Goal: Complete application form: Complete application form

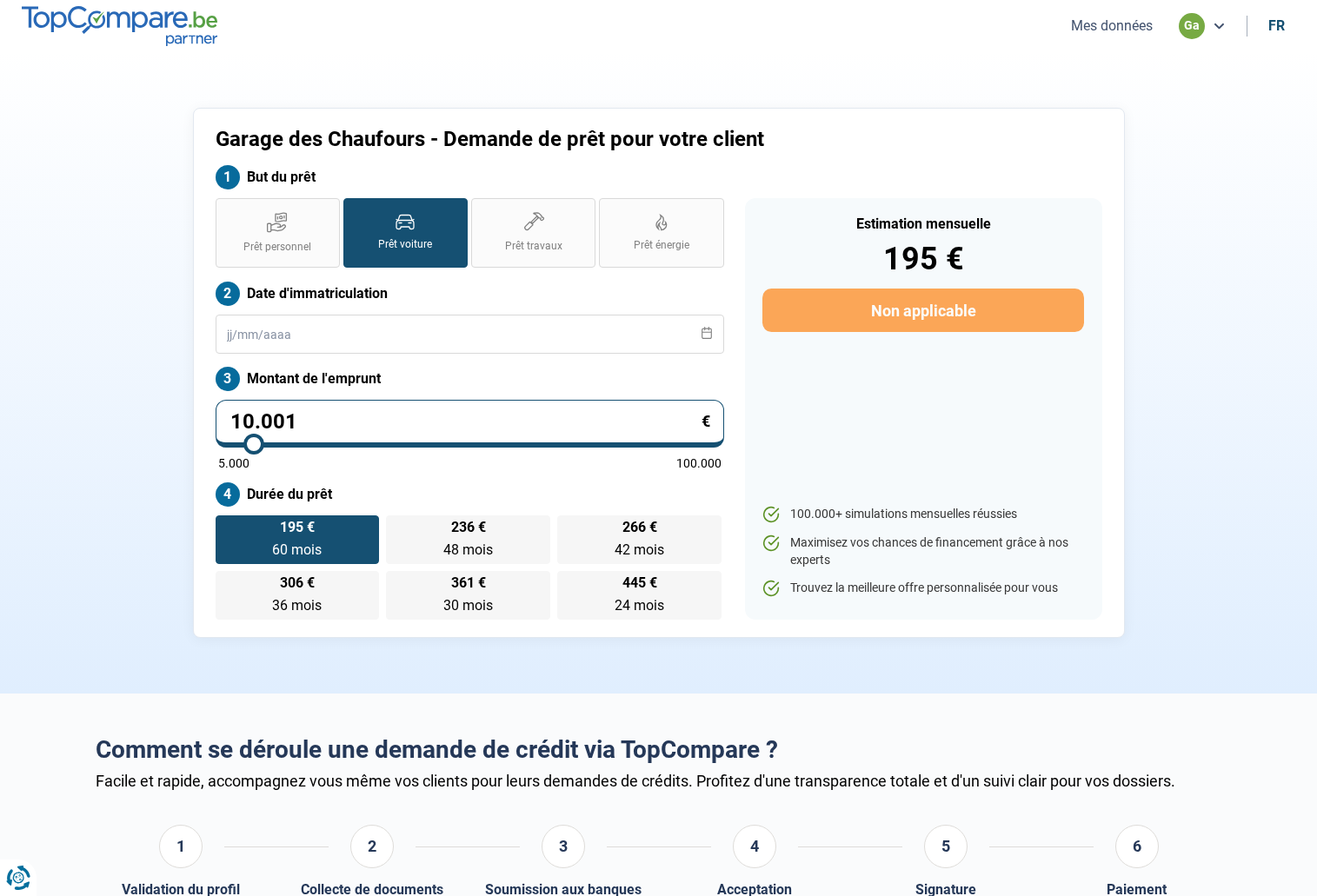
click at [1127, 32] on button "Mes données" at bounding box center [1113, 25] width 92 height 18
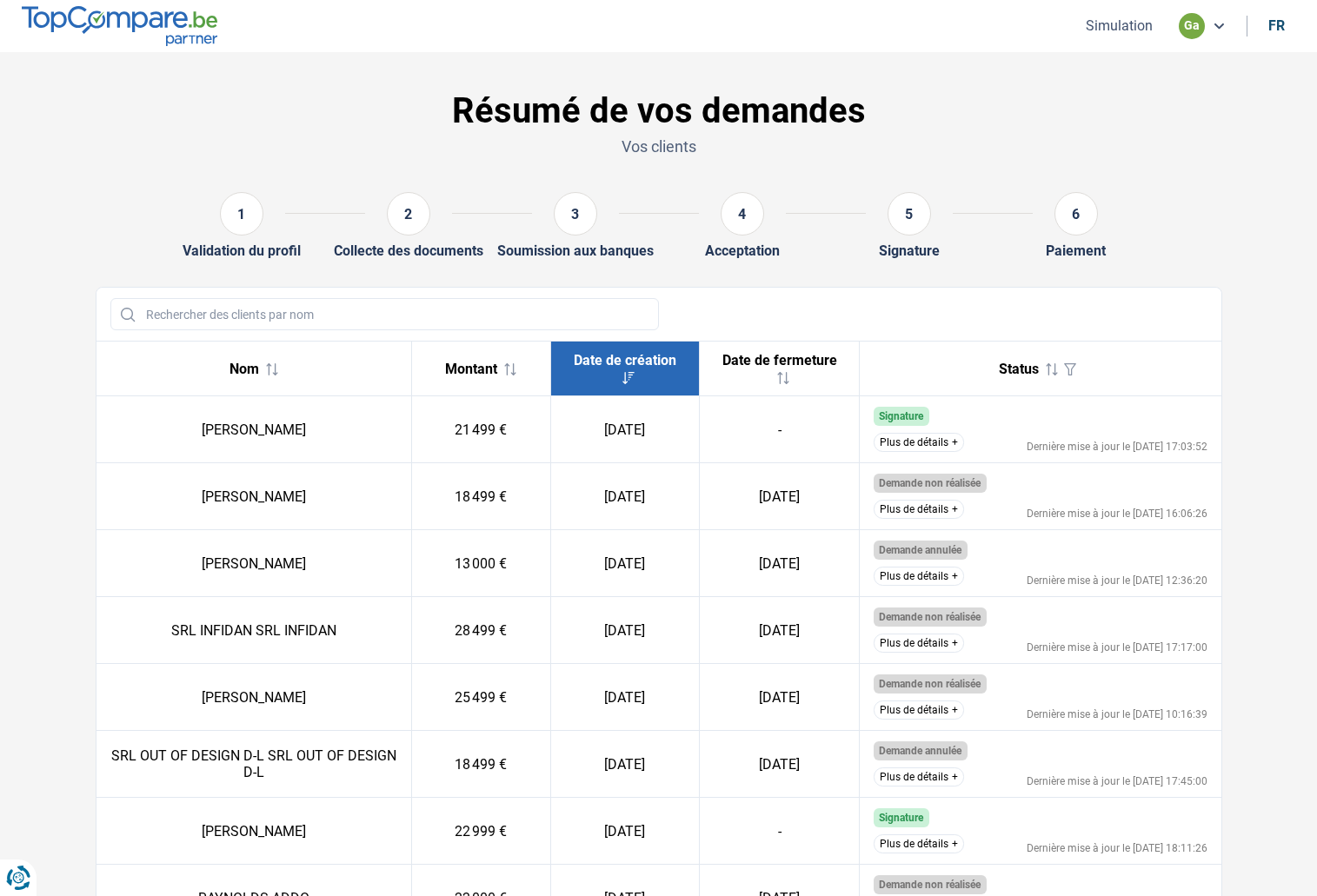
click at [1138, 21] on button "Simulation" at bounding box center [1120, 25] width 78 height 18
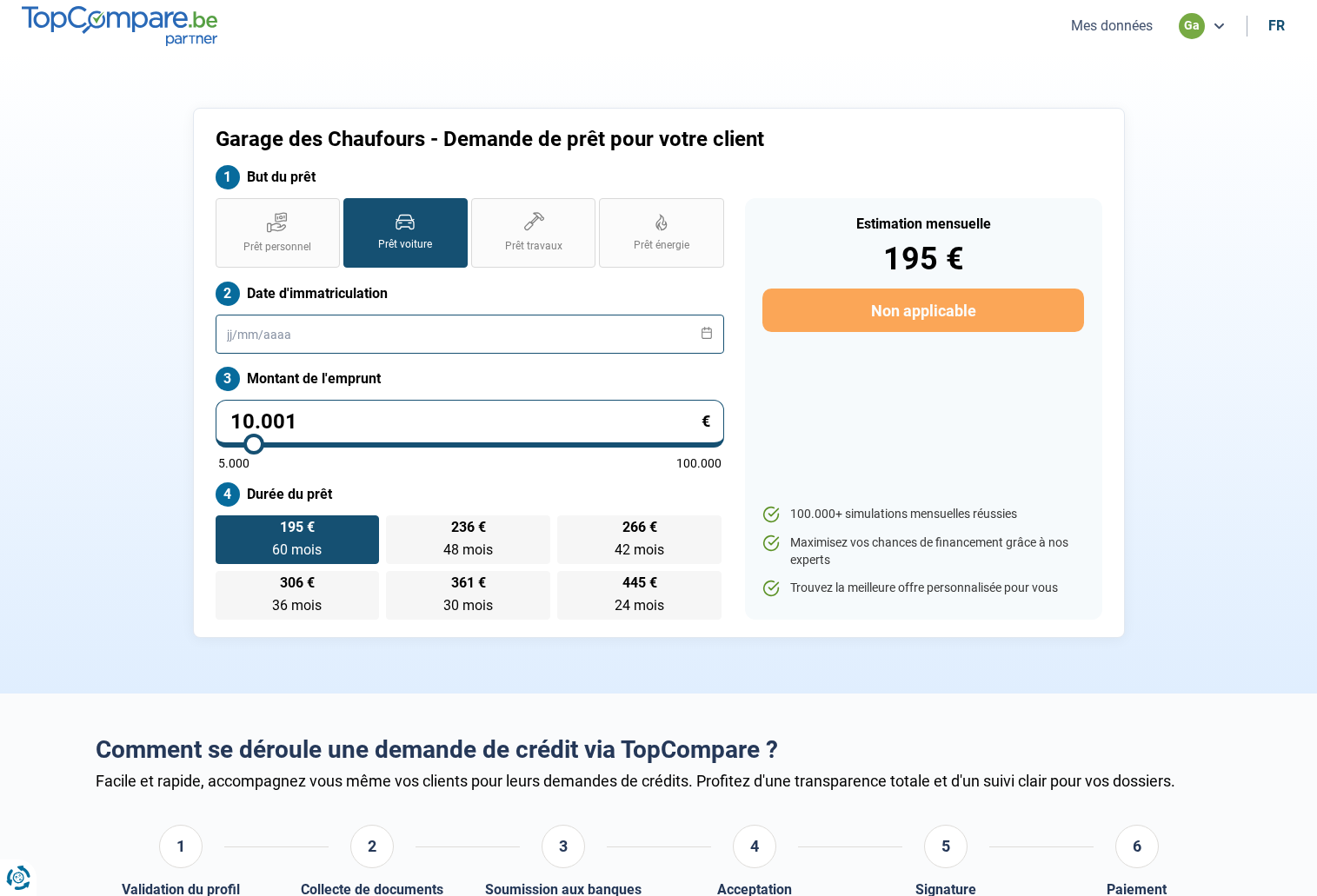
click at [365, 339] on input "text" at bounding box center [469, 334] width 508 height 39
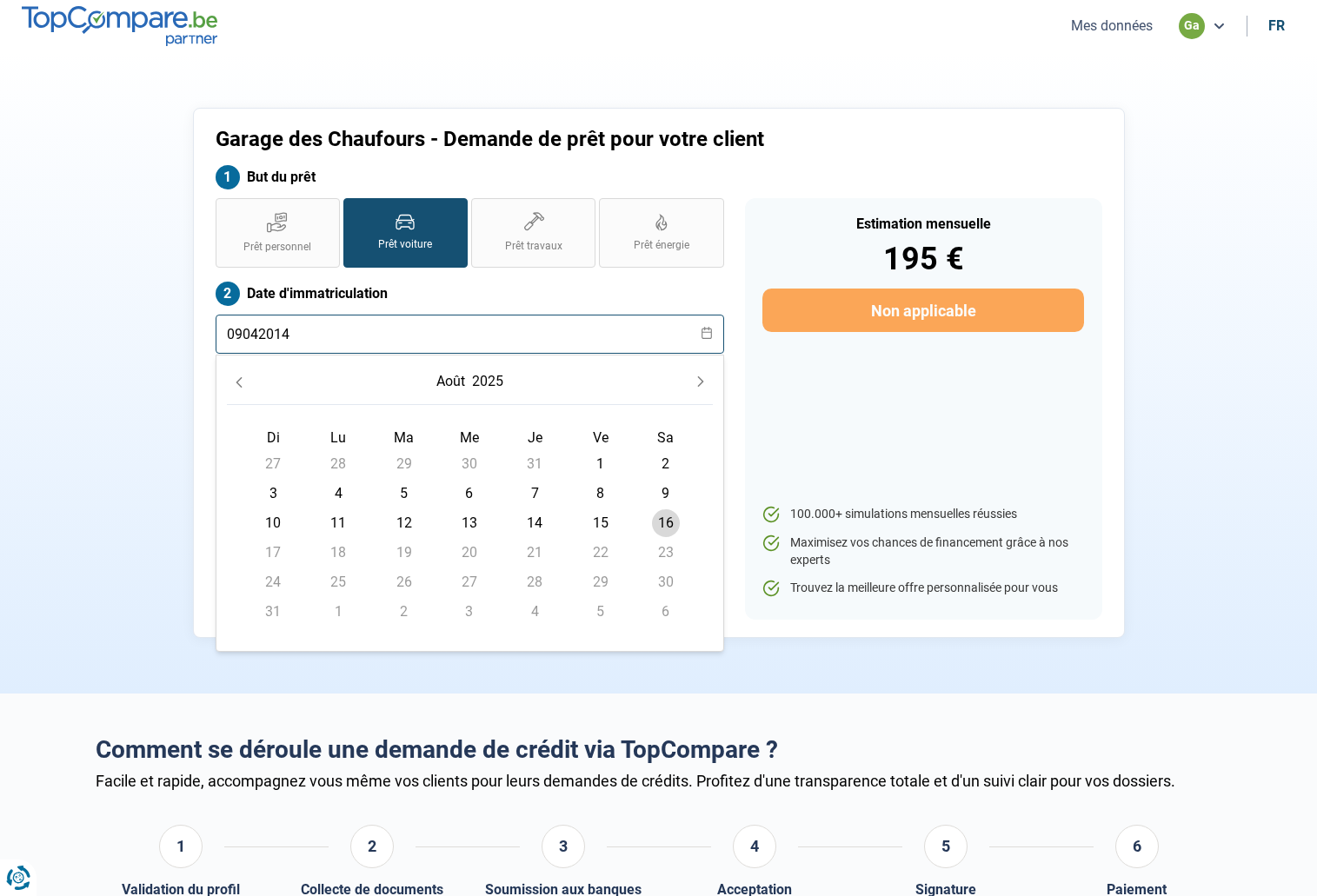
click at [244, 335] on input "09042014" at bounding box center [469, 334] width 508 height 39
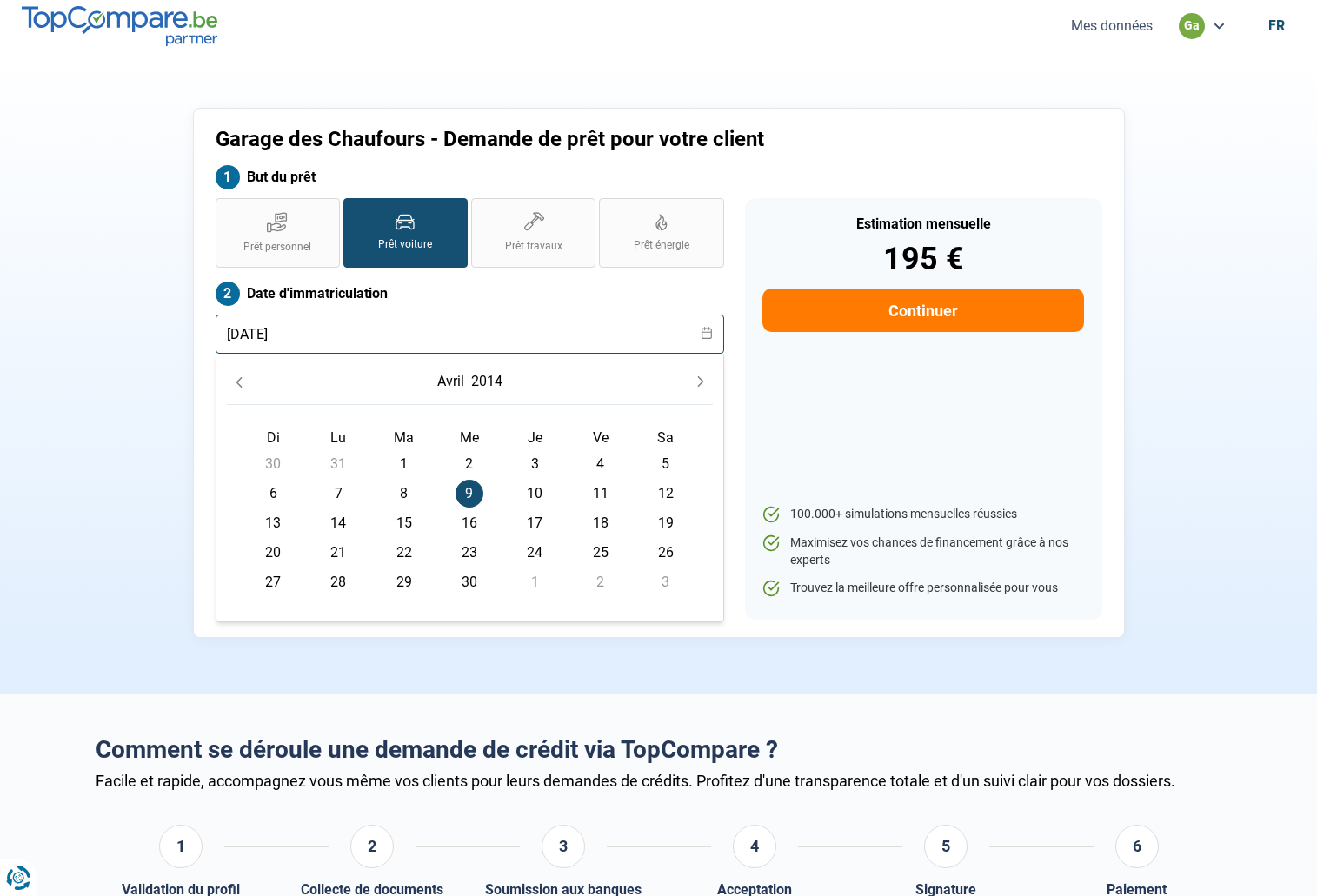
type input "09/04/2014"
click at [476, 486] on span "9" at bounding box center [469, 494] width 28 height 28
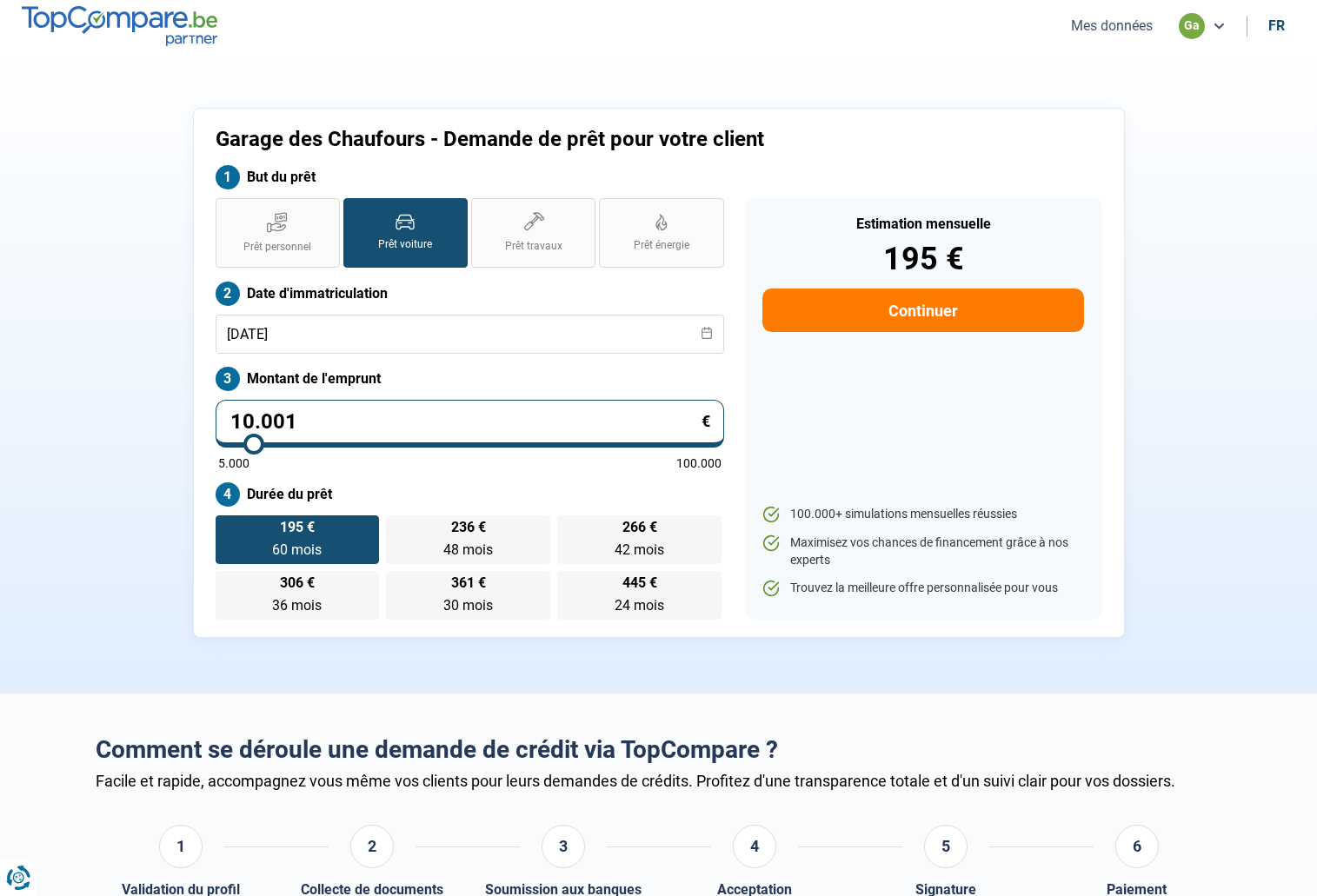
drag, startPoint x: 310, startPoint y: 428, endPoint x: 220, endPoint y: 426, distance: 90.0
click at [220, 426] on input "10.001" at bounding box center [469, 423] width 508 height 48
type input "1"
type input "5000"
type input "12"
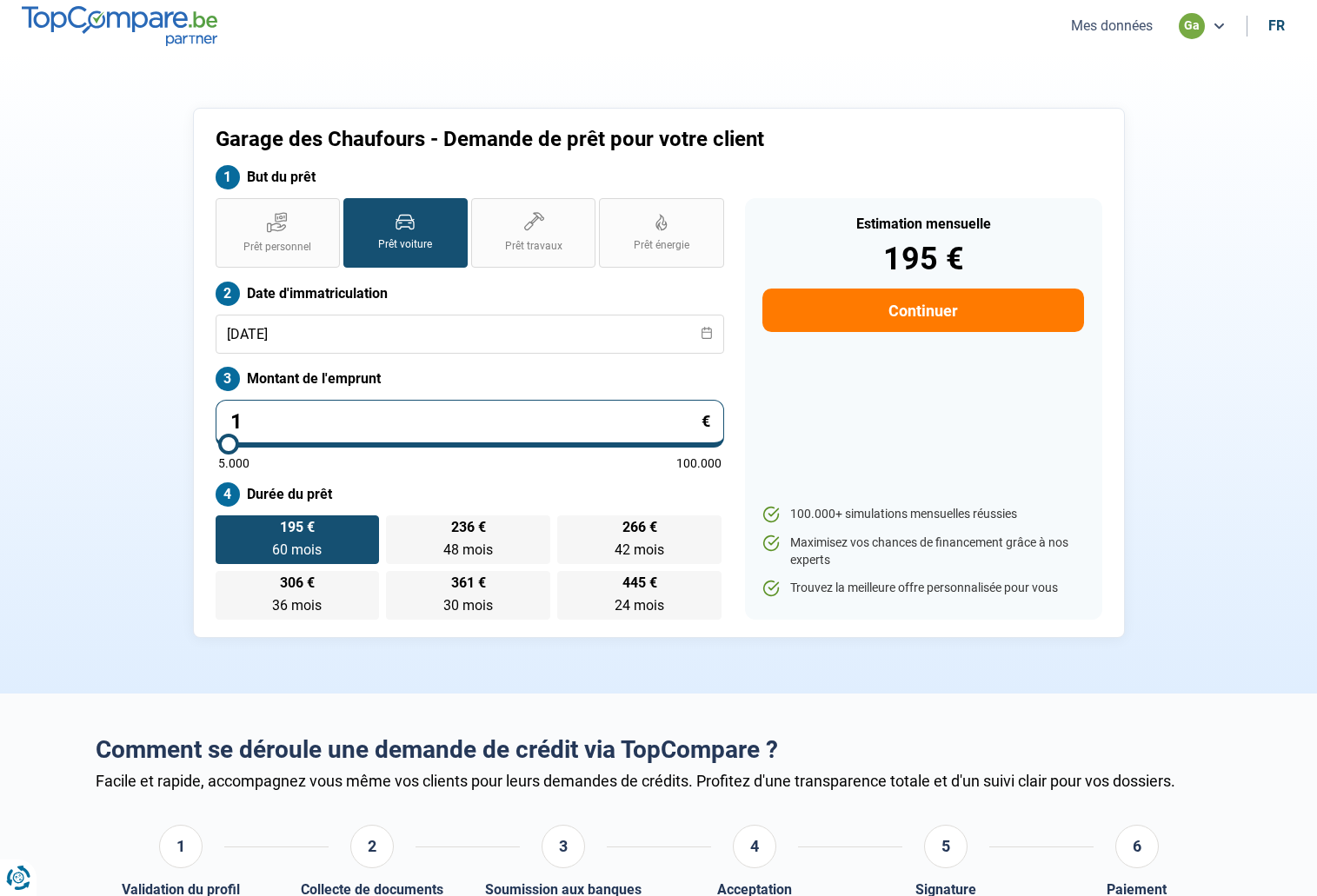
type input "5000"
type input "129"
type input "5000"
type input "1.299"
type input "5000"
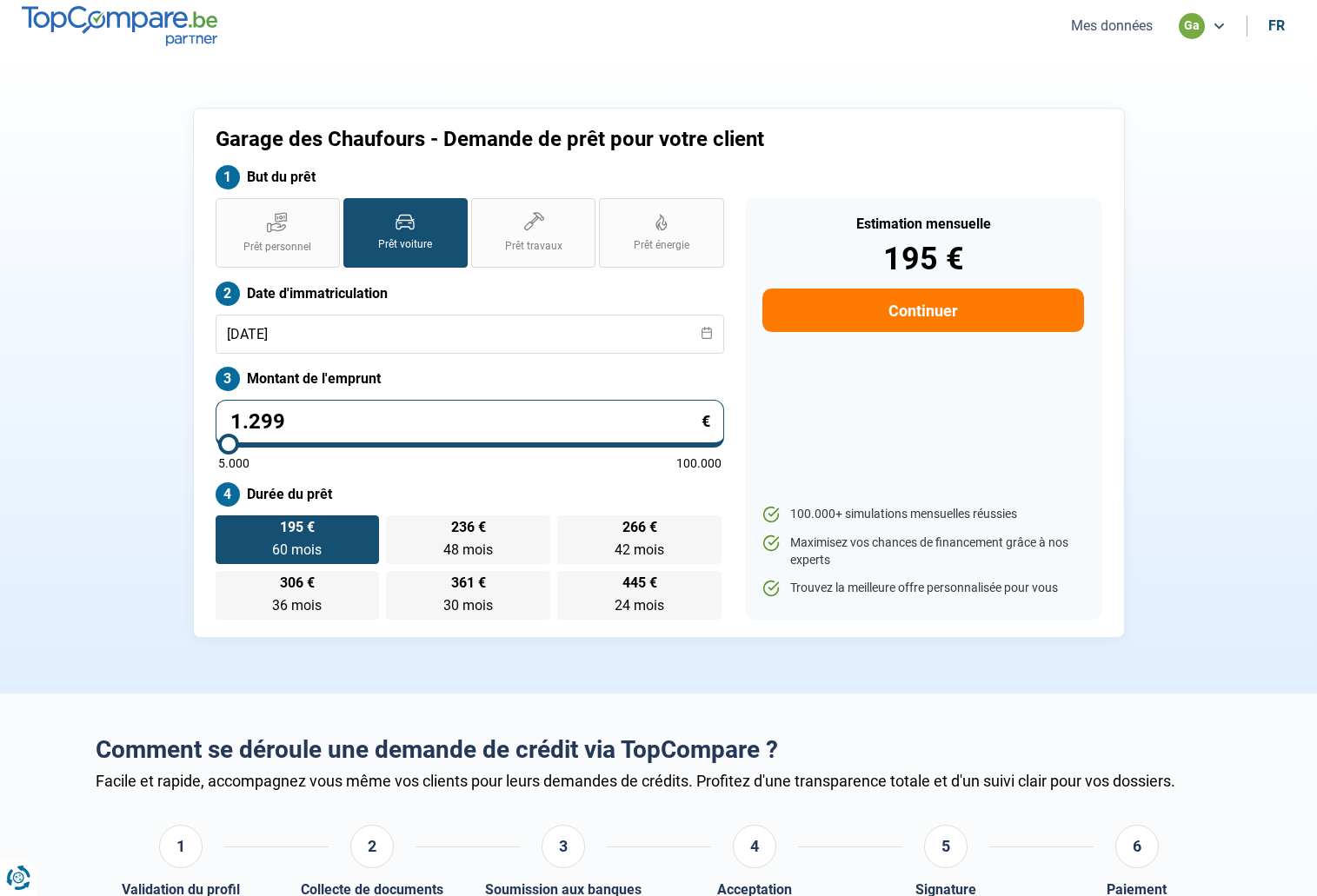
type input "12.999"
type input "13000"
type input "12.999"
type input "13000"
click at [999, 423] on div "Estimation mensuelle 195 € Continuer 100.000+ simulations mensuelles réussies M…" at bounding box center [924, 409] width 357 height 421
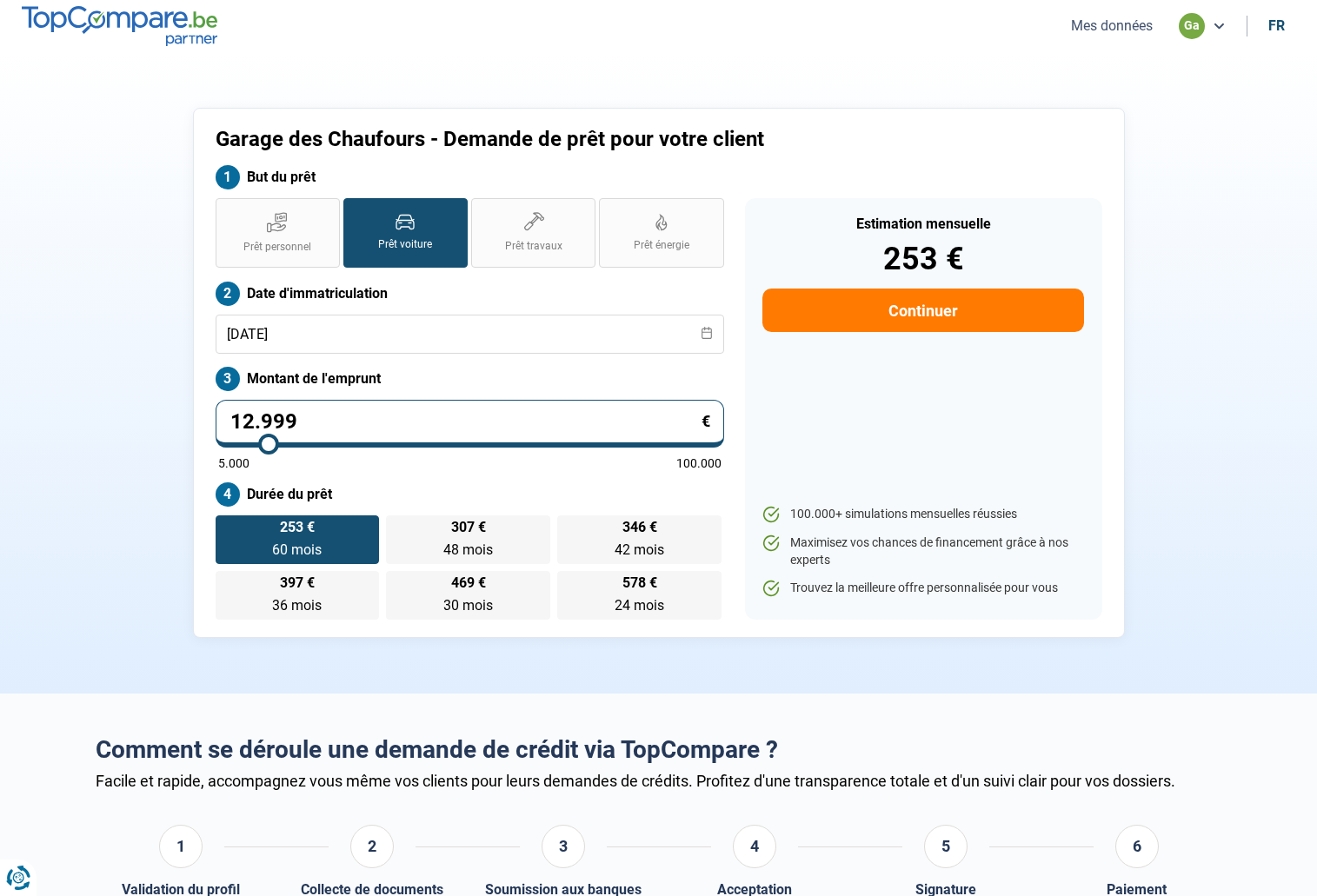
click at [867, 307] on button "Continuer" at bounding box center [923, 310] width 321 height 43
select select "32"
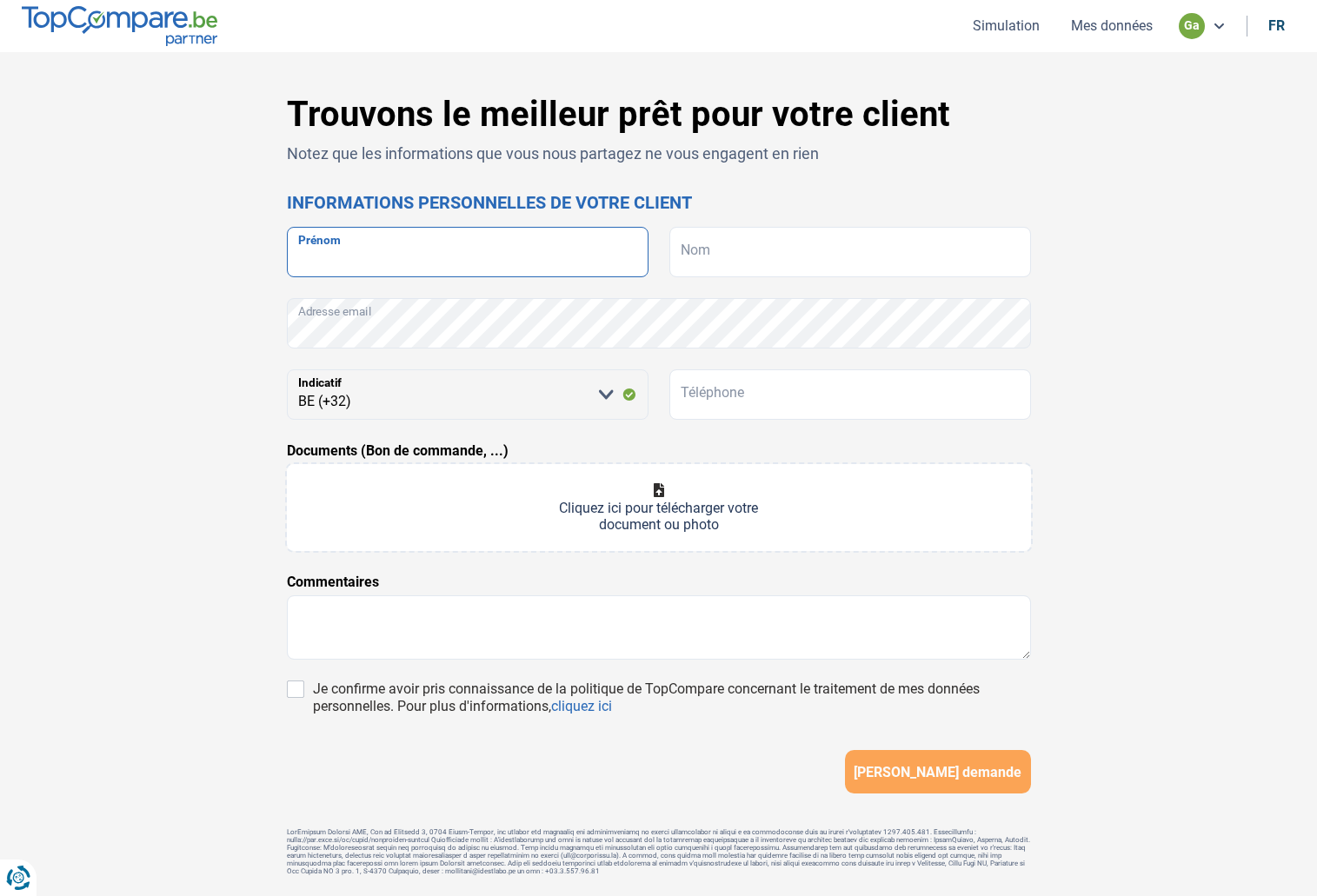
click at [380, 255] on input "Prénom" at bounding box center [468, 252] width 362 height 51
drag, startPoint x: 348, startPoint y: 269, endPoint x: 276, endPoint y: 260, distance: 72.6
click at [277, 260] on div "Trouvons le meilleur prêt pour votre client Notez que les informations que vous…" at bounding box center [659, 492] width 765 height 796
type input "Moez"
click at [753, 267] on input "Nom" at bounding box center [850, 252] width 362 height 51
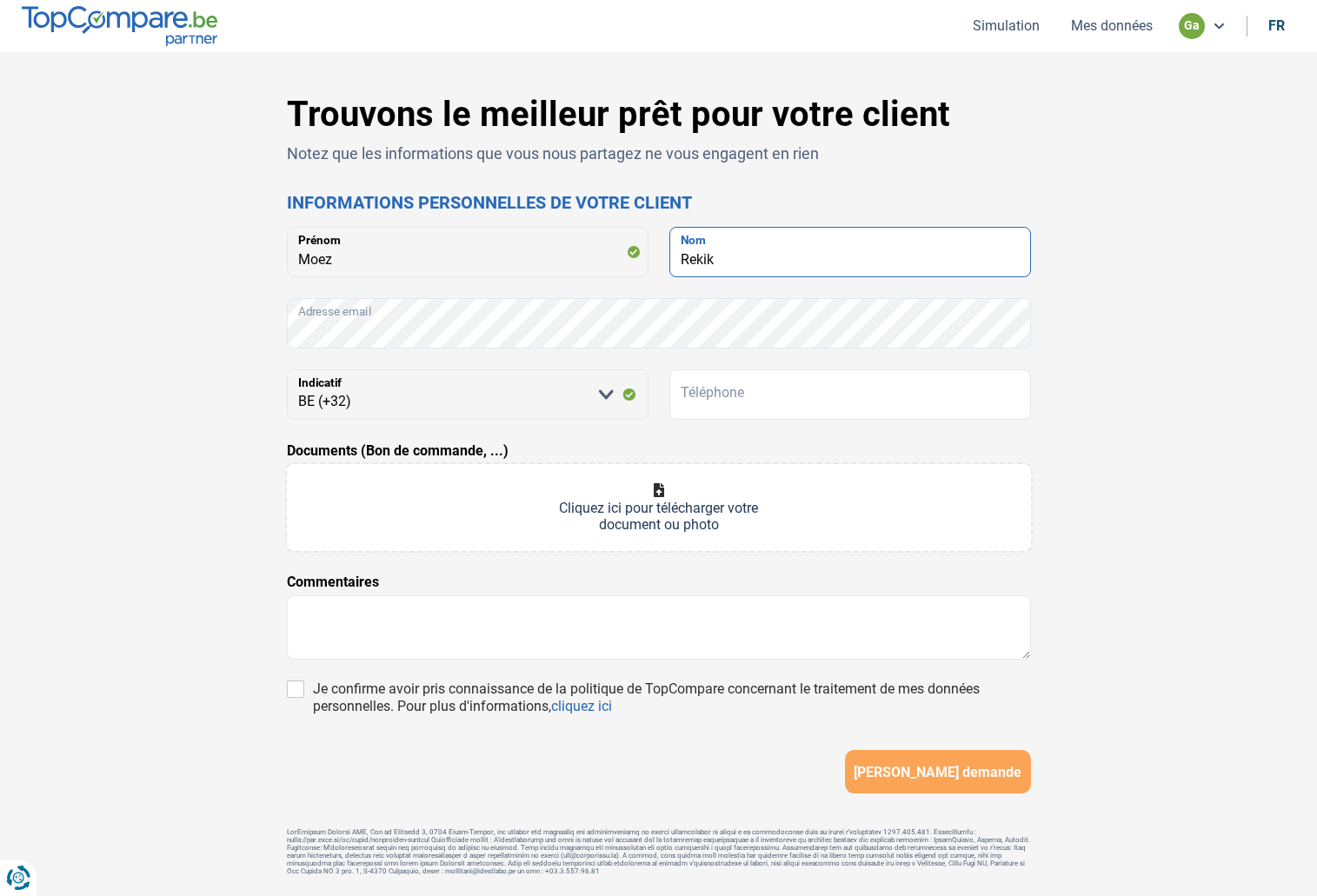
type input "Rekik"
click at [313, 511] on input "Documents (Bon de commande, ...)" at bounding box center [658, 507] width 744 height 87
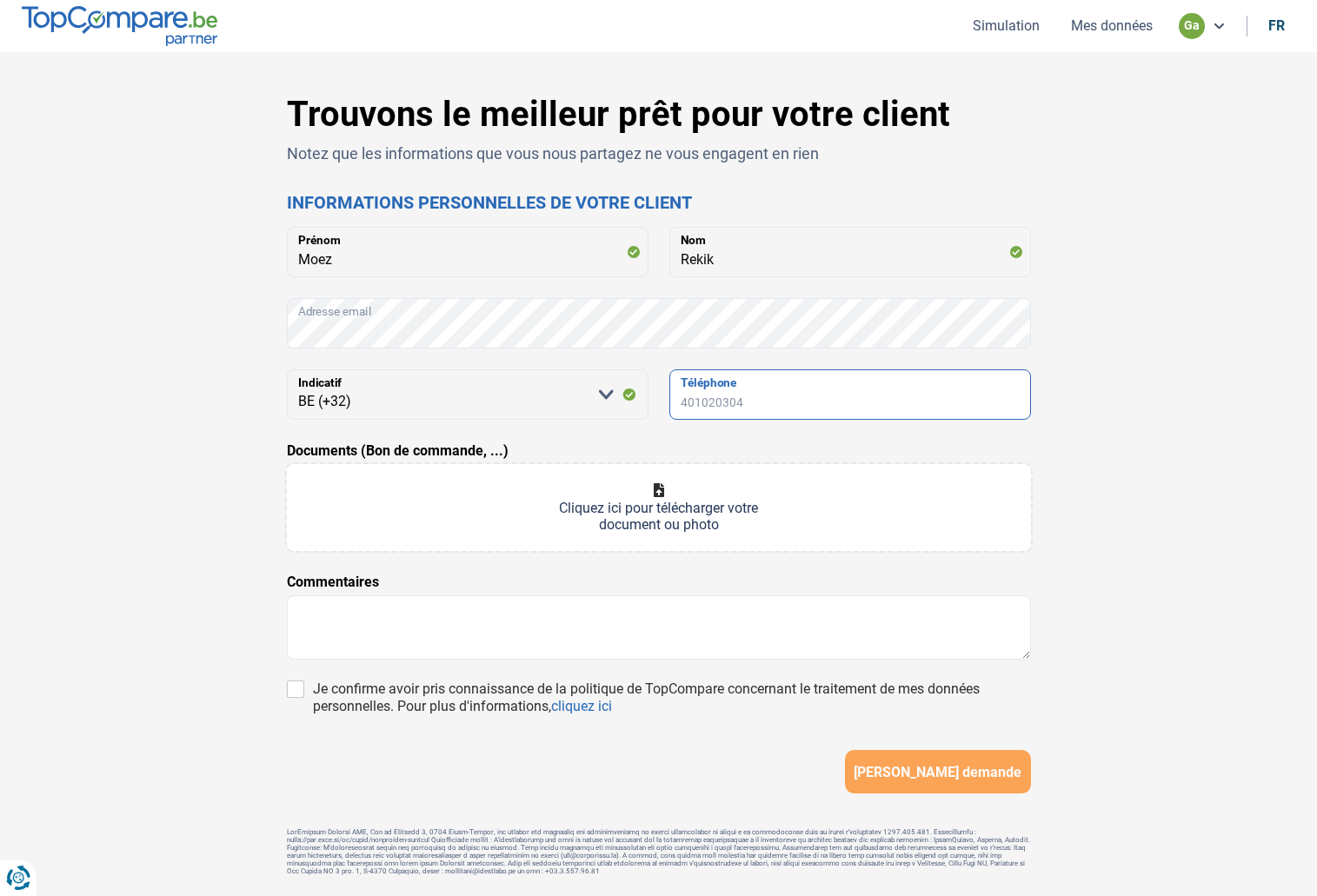
click at [848, 396] on input "Téléphone" at bounding box center [850, 395] width 362 height 51
paste input "moezrekik"
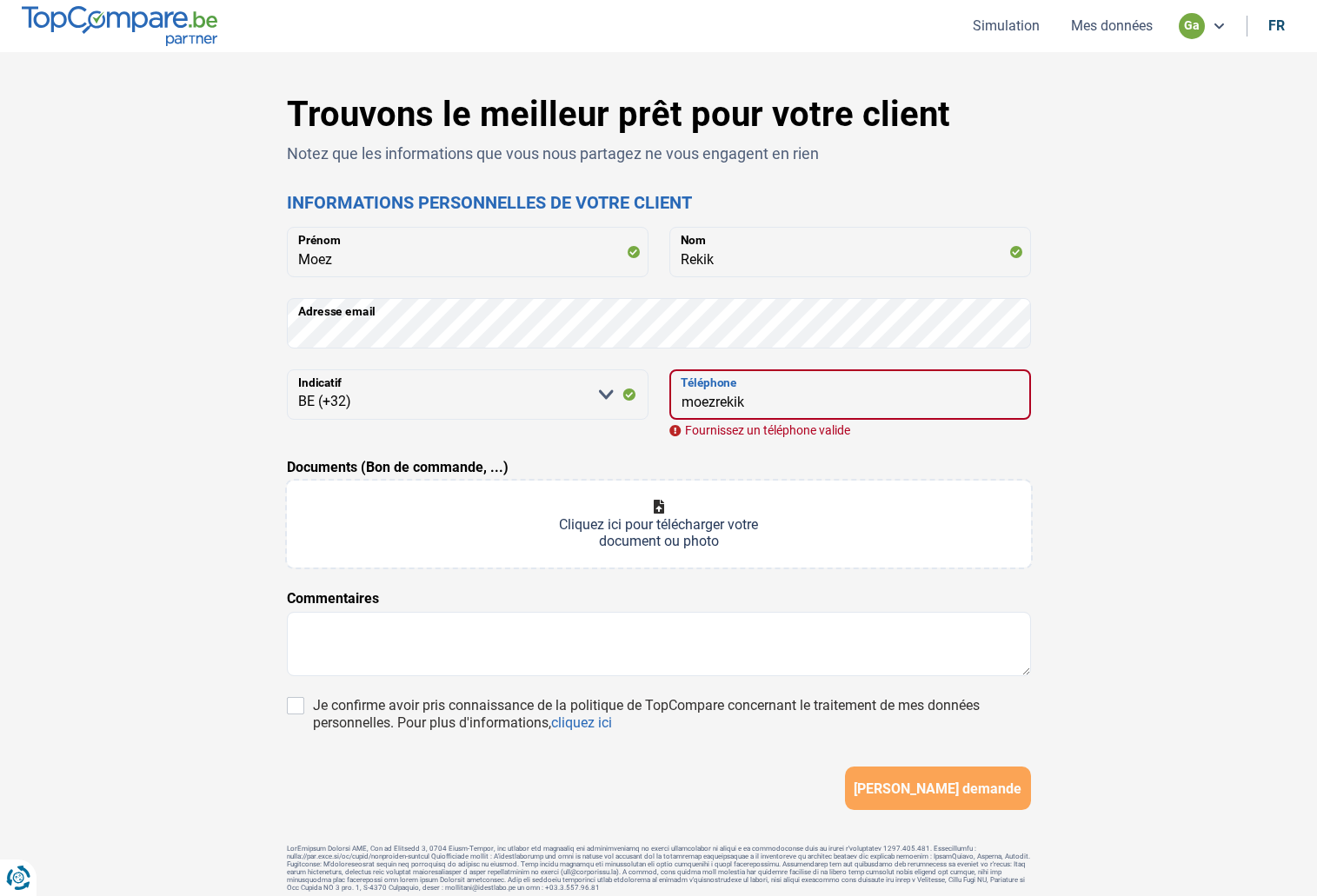
drag, startPoint x: 765, startPoint y: 411, endPoint x: 660, endPoint y: 398, distance: 105.8
click at [660, 398] on div "Veuillez sélectionner une option BE (+32) LU (+352) Indicatif moezrekik Télépho…" at bounding box center [658, 403] width 744 height 67
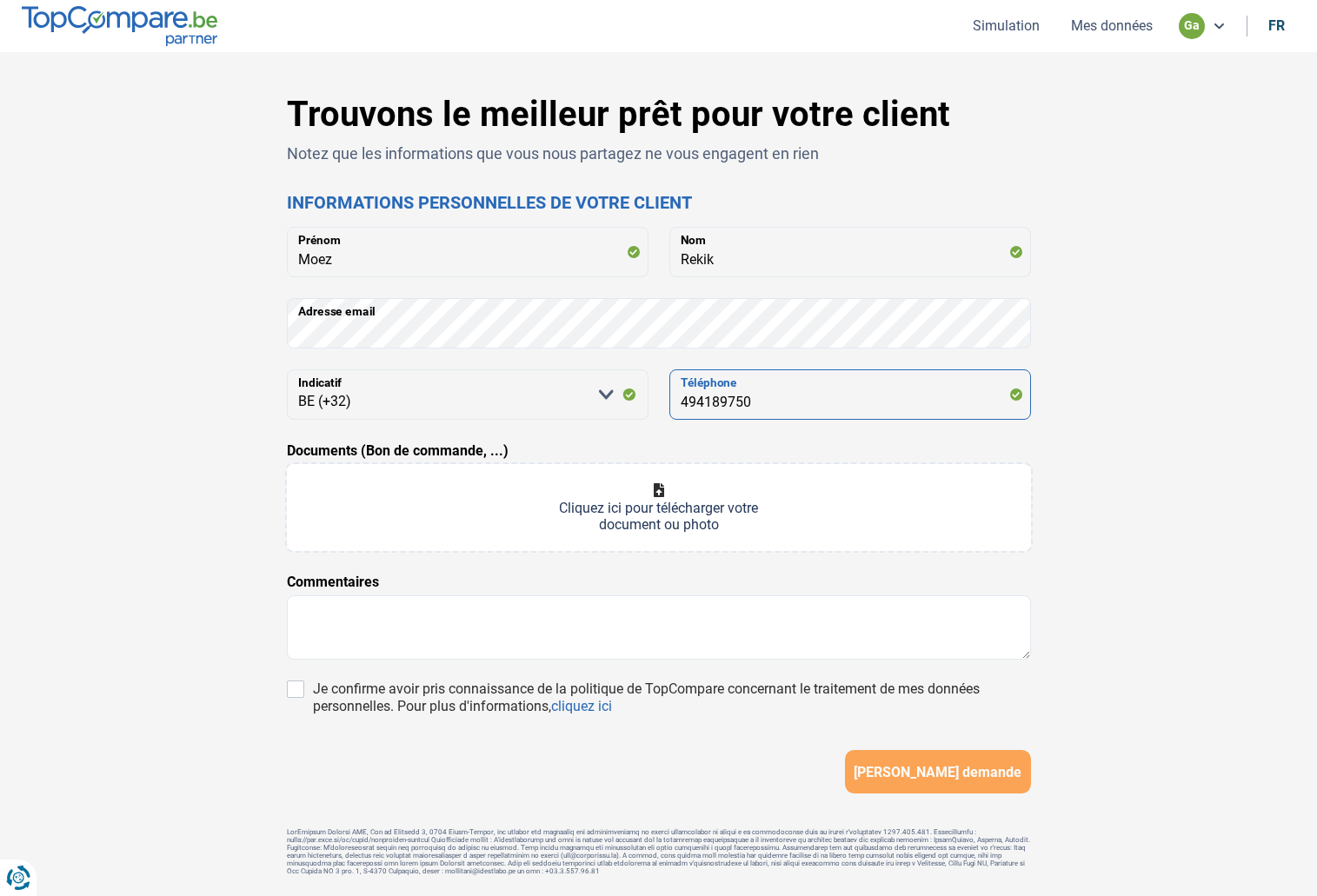
type input "494189750"
type input "C:\fakepath\bon_de_commande-moez_rekik-16-08-2025.pdf"
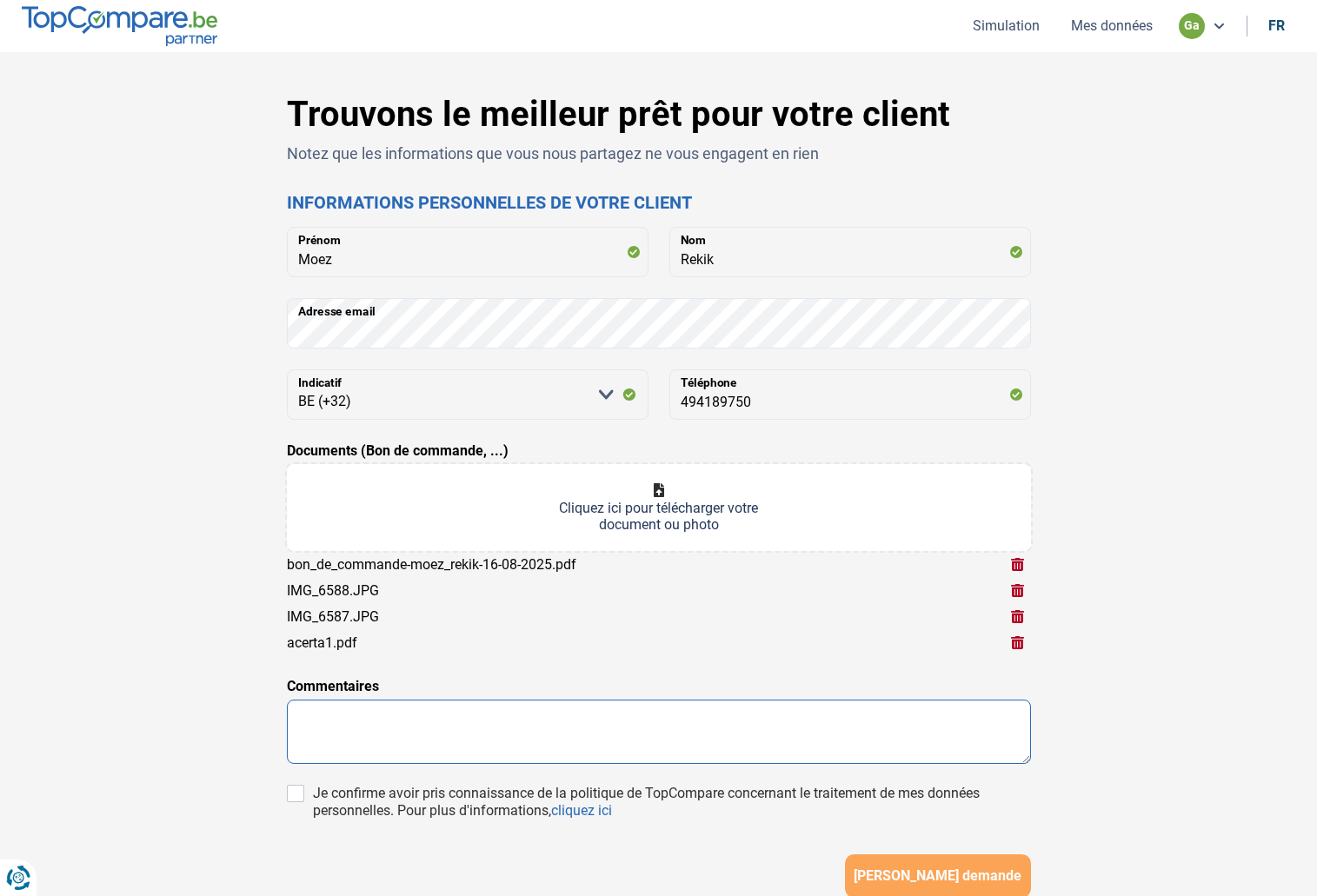
click at [350, 722] on textarea at bounding box center [658, 731] width 744 height 64
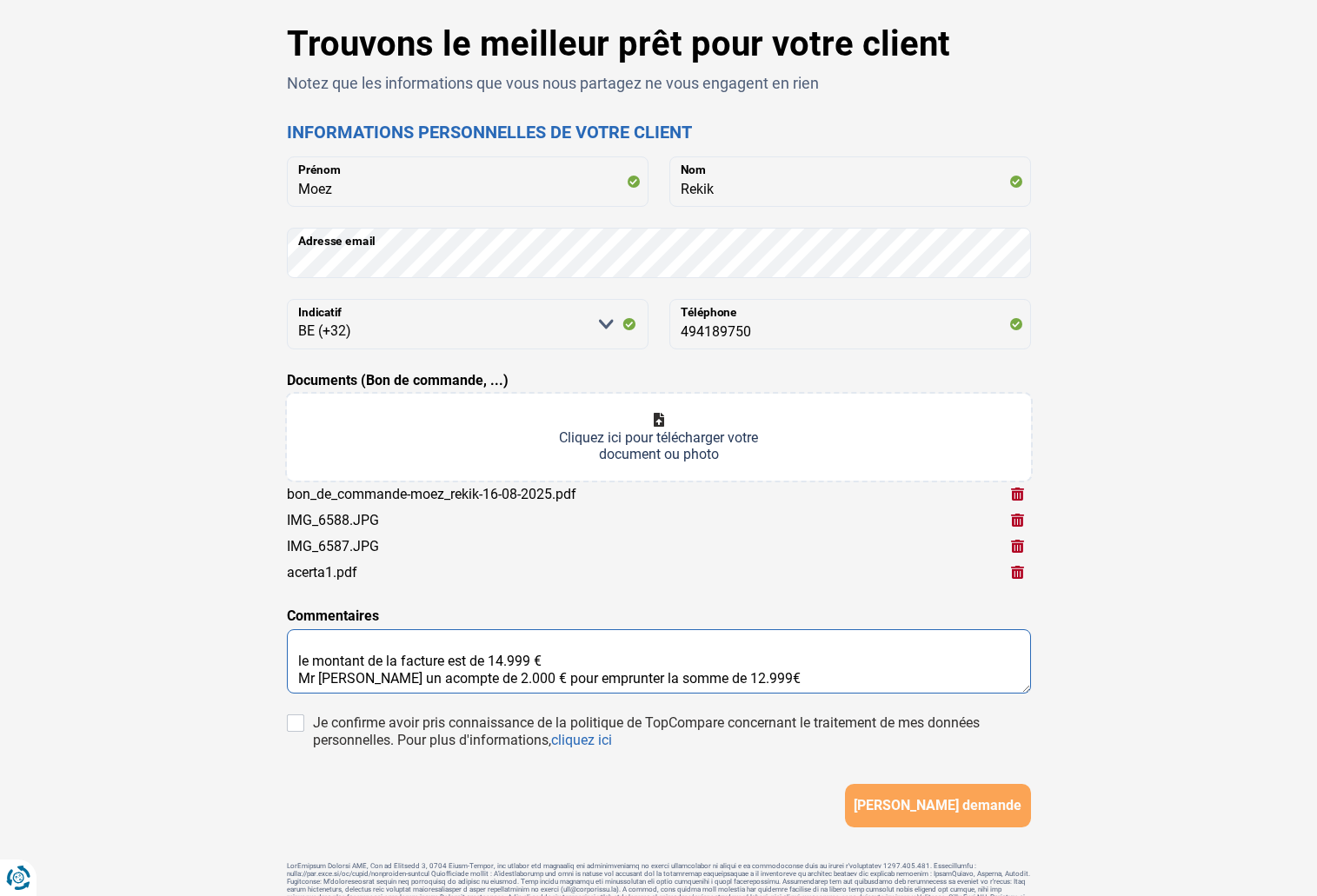
scroll to position [71, 0]
type textarea "le montant de la facture est de 14.999 € Mr donne un acompte de 2.000 € pour em…"
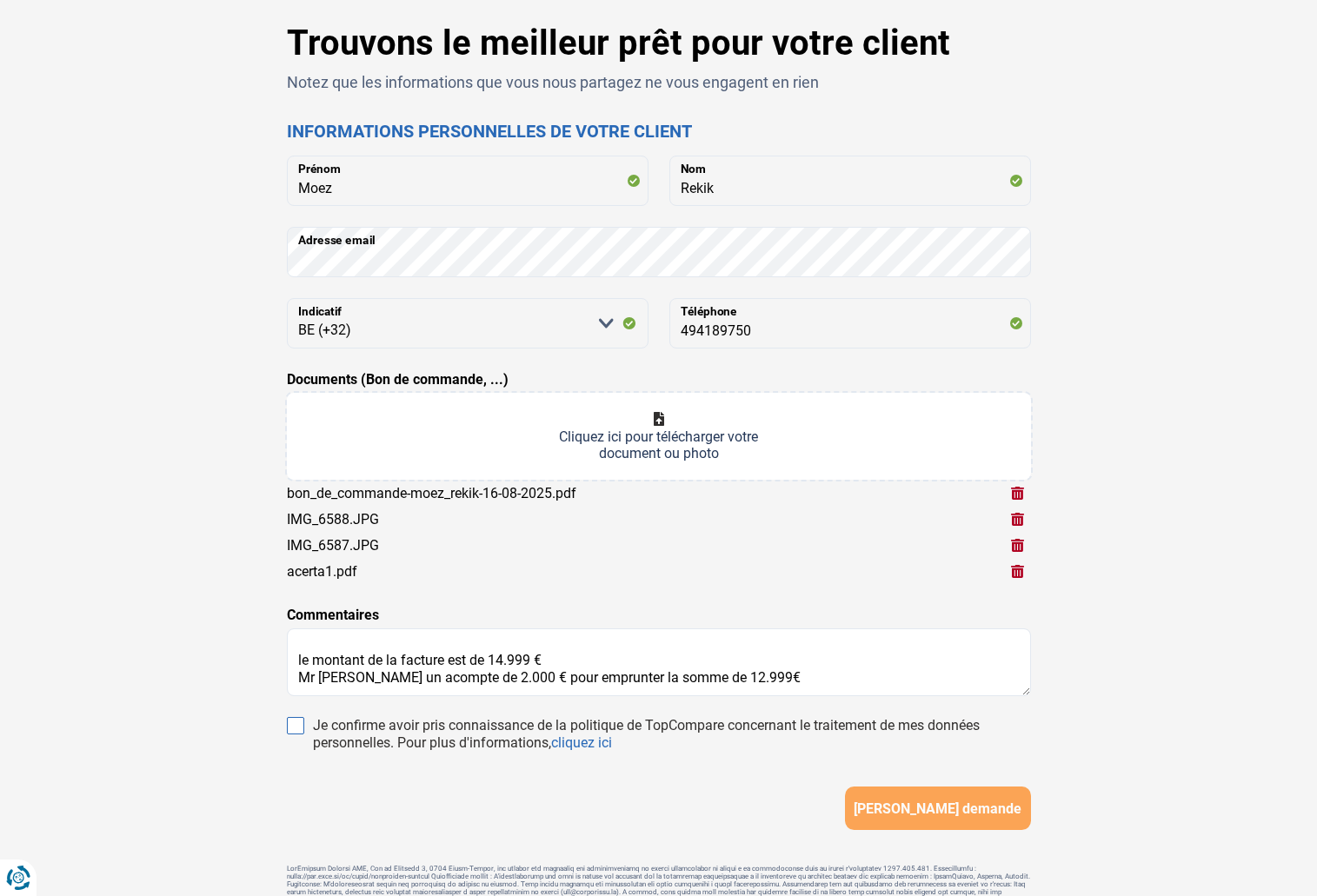
click at [300, 730] on input "Je confirme avoir pris connaissance de la politique de TopCompare concernant le…" at bounding box center [295, 725] width 17 height 17
checkbox input "true"
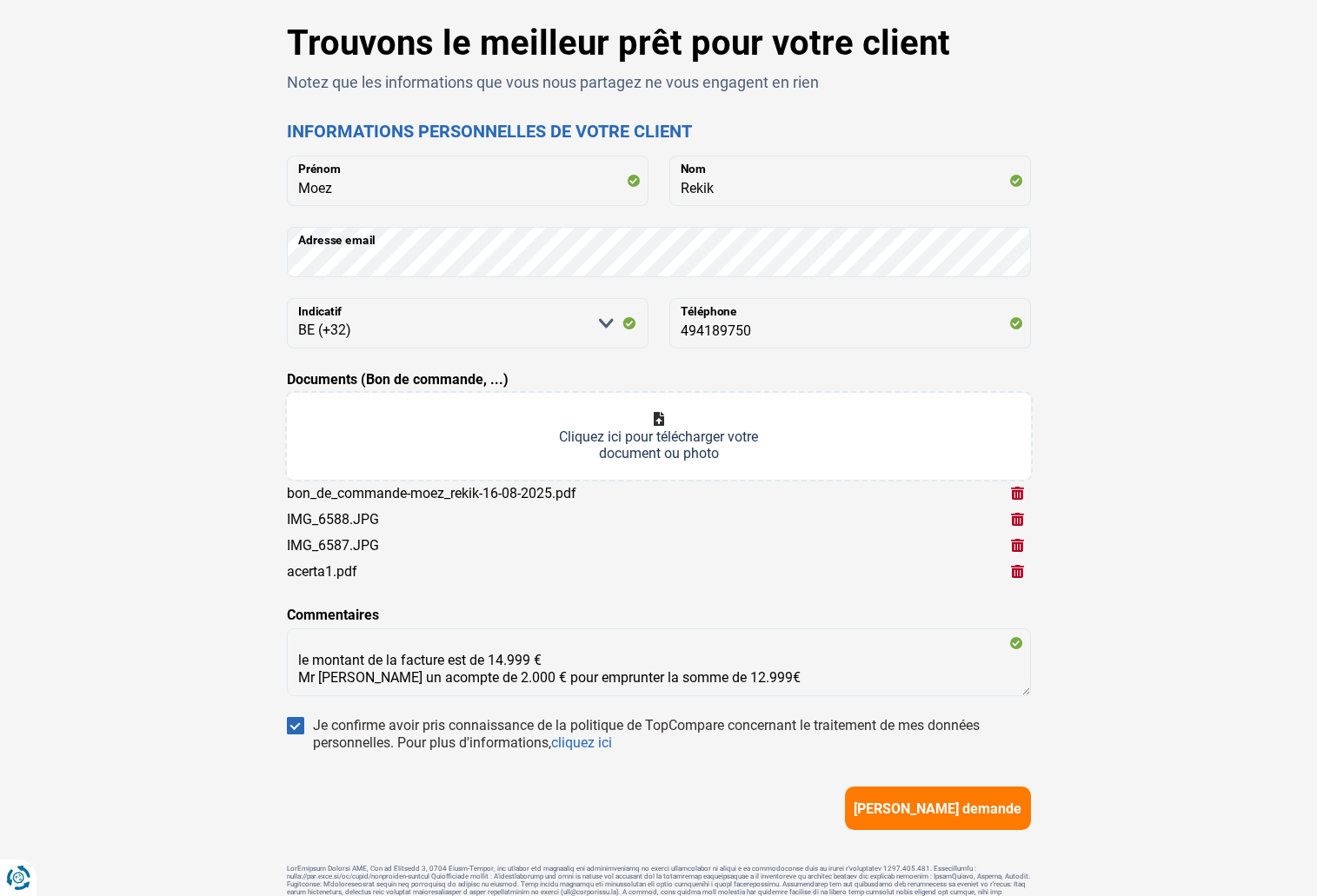
click at [889, 805] on span "Soumettre demande" at bounding box center [938, 808] width 168 height 16
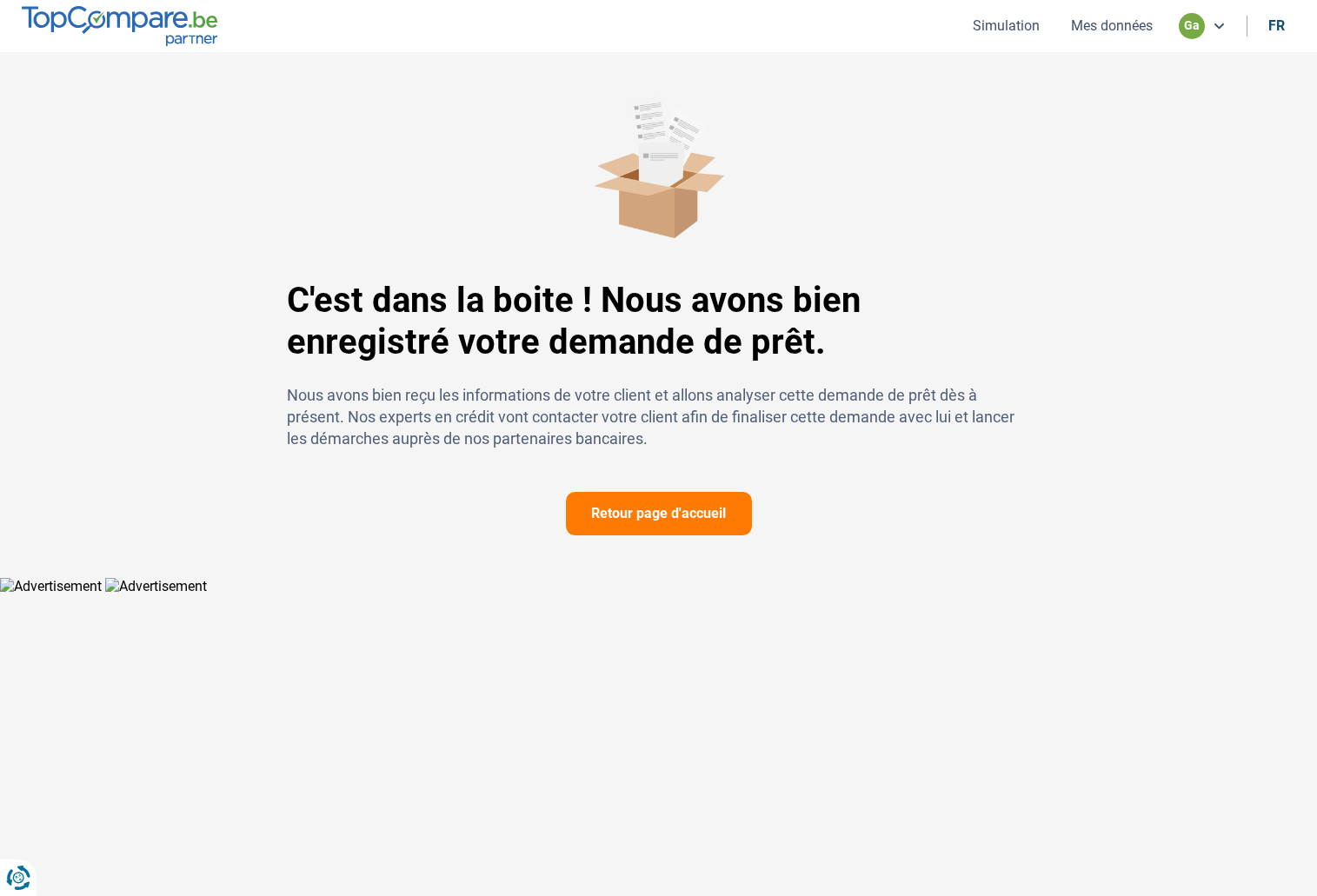
click at [713, 513] on button "Retour page d'accueil" at bounding box center [659, 514] width 186 height 43
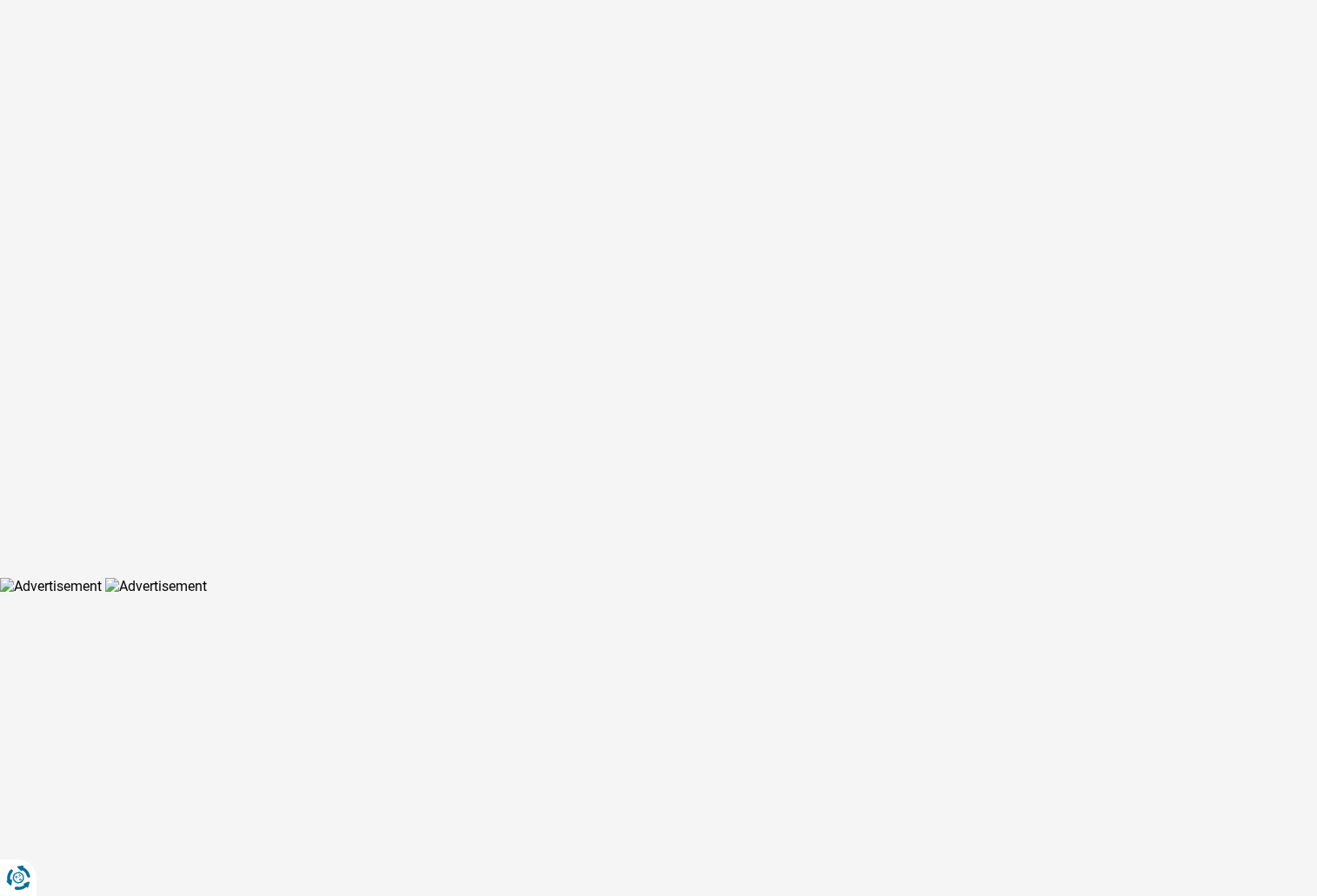
scroll to position [2, 0]
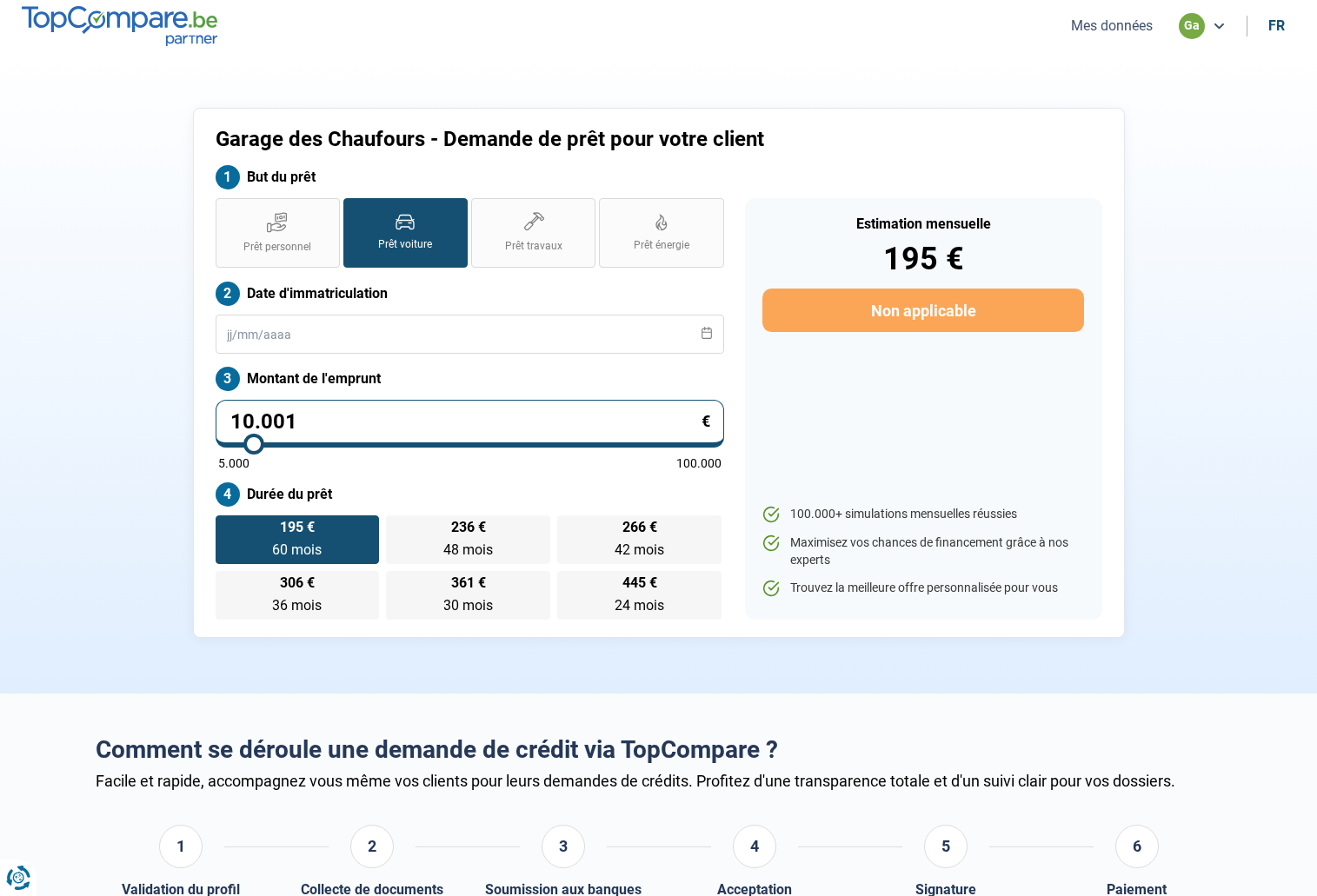
click at [1038, 30] on nav "Mes données ga fr" at bounding box center [658, 26] width 1317 height 52
click at [1081, 16] on button "Mes données" at bounding box center [1113, 25] width 92 height 18
click at [1164, 26] on li "Mes données" at bounding box center [1112, 25] width 113 height 18
click at [1127, 27] on button "Mes données" at bounding box center [1113, 25] width 92 height 18
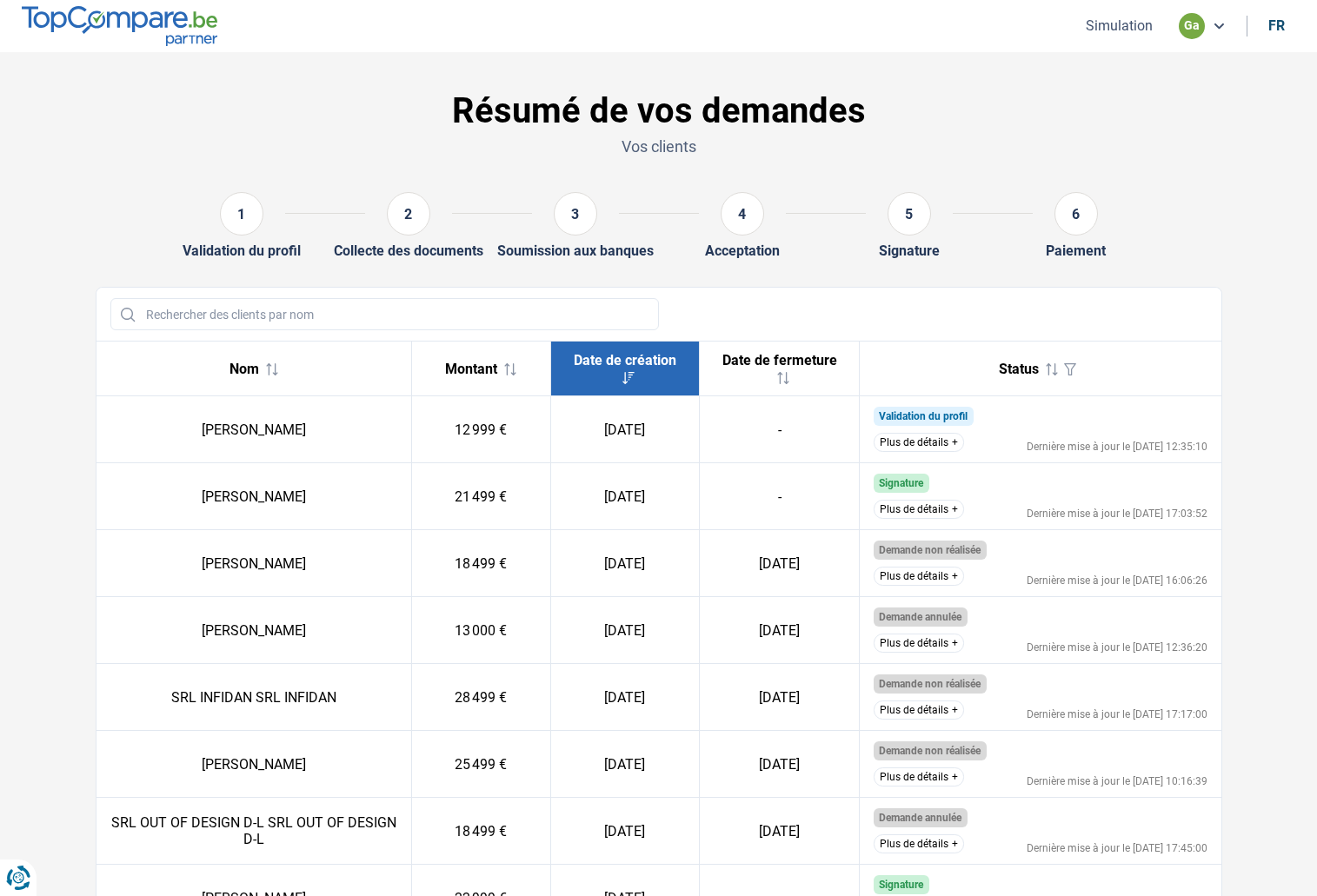
click at [916, 445] on button "Plus de détails" at bounding box center [919, 442] width 90 height 19
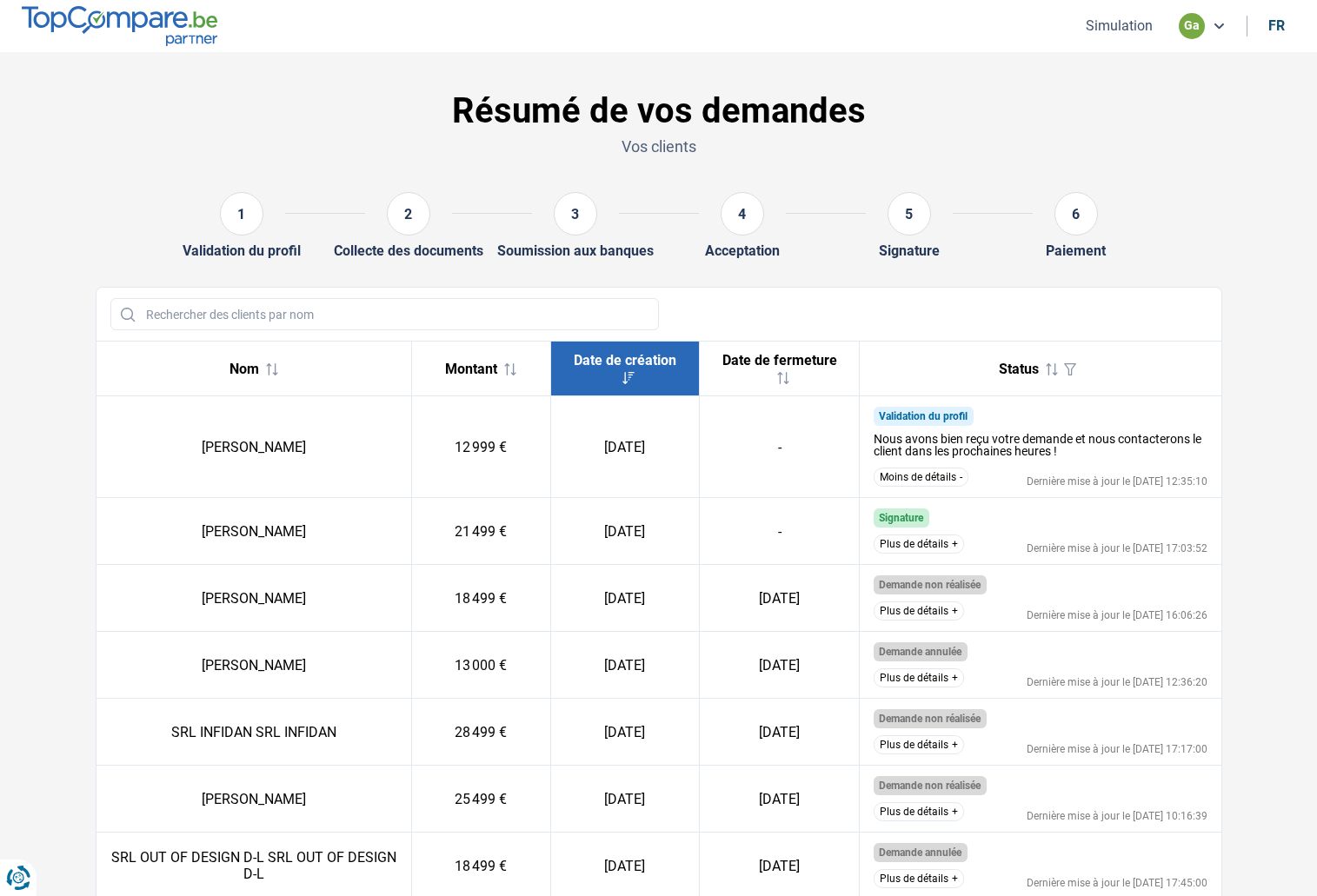
click at [943, 475] on button "Moins de détails" at bounding box center [921, 476] width 95 height 19
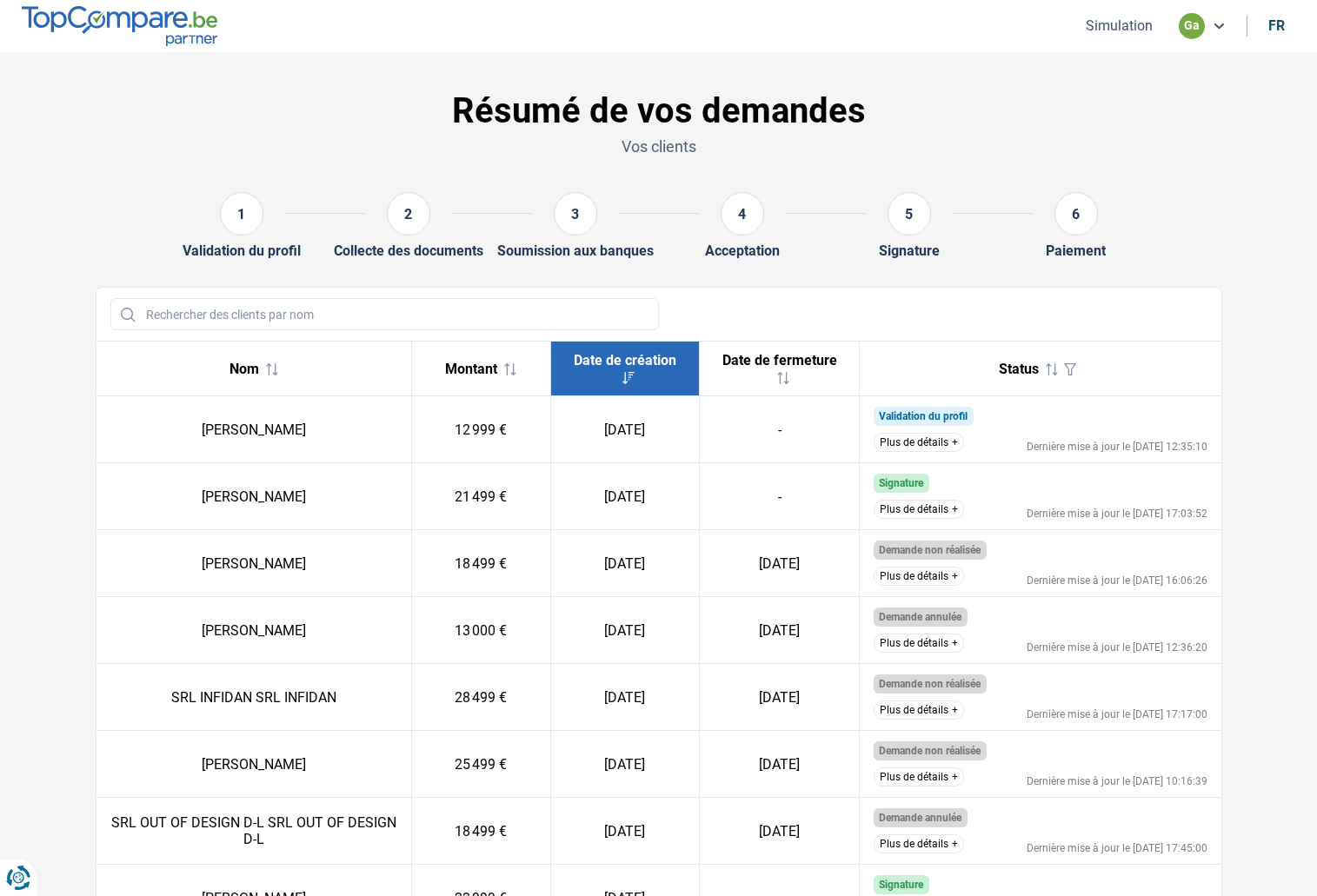
click at [942, 438] on button "Plus de détails" at bounding box center [919, 442] width 90 height 19
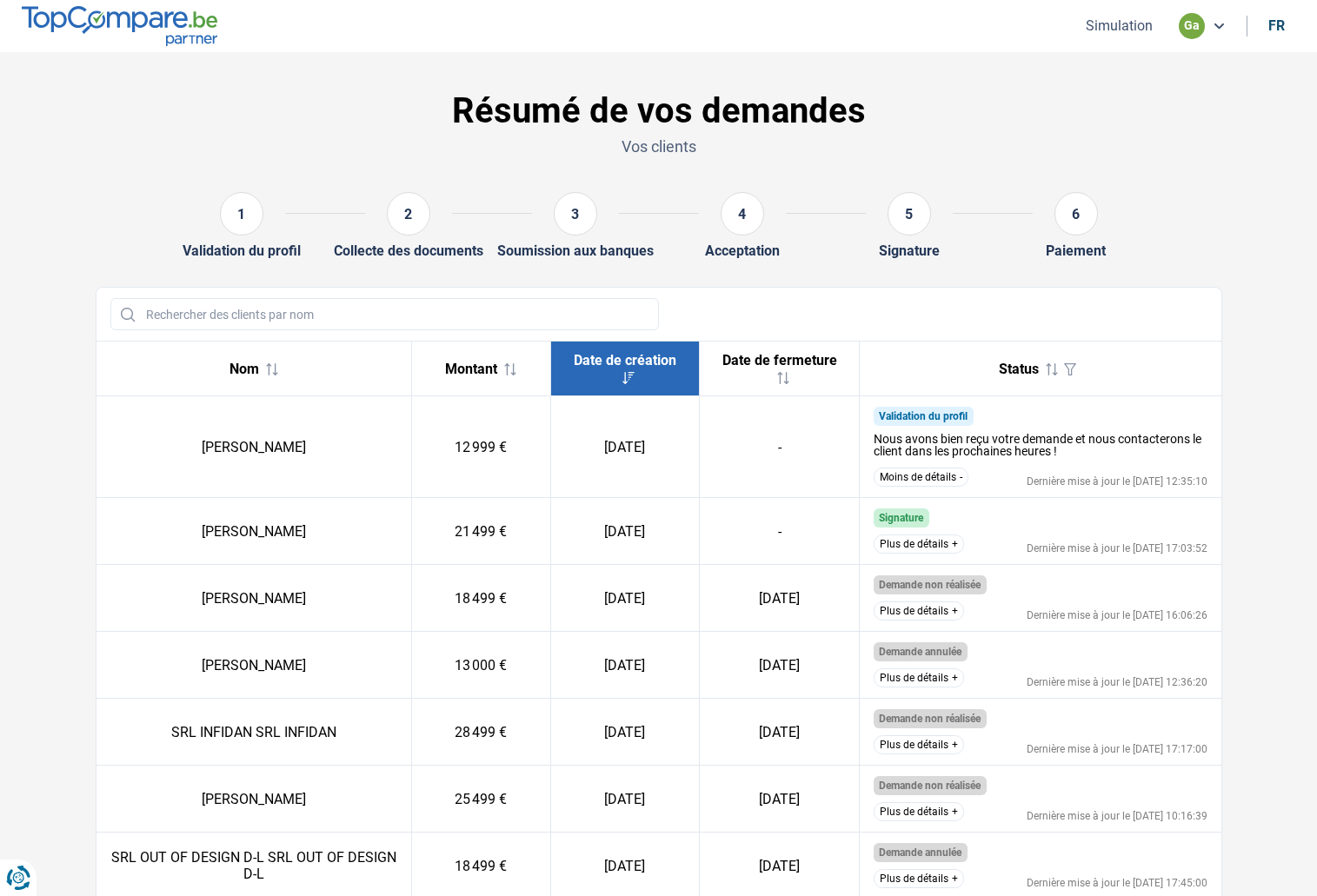
click at [1084, 37] on ul "Simulation ga fr" at bounding box center [1182, 25] width 225 height 26
click at [1090, 32] on button "Simulation" at bounding box center [1120, 25] width 78 height 18
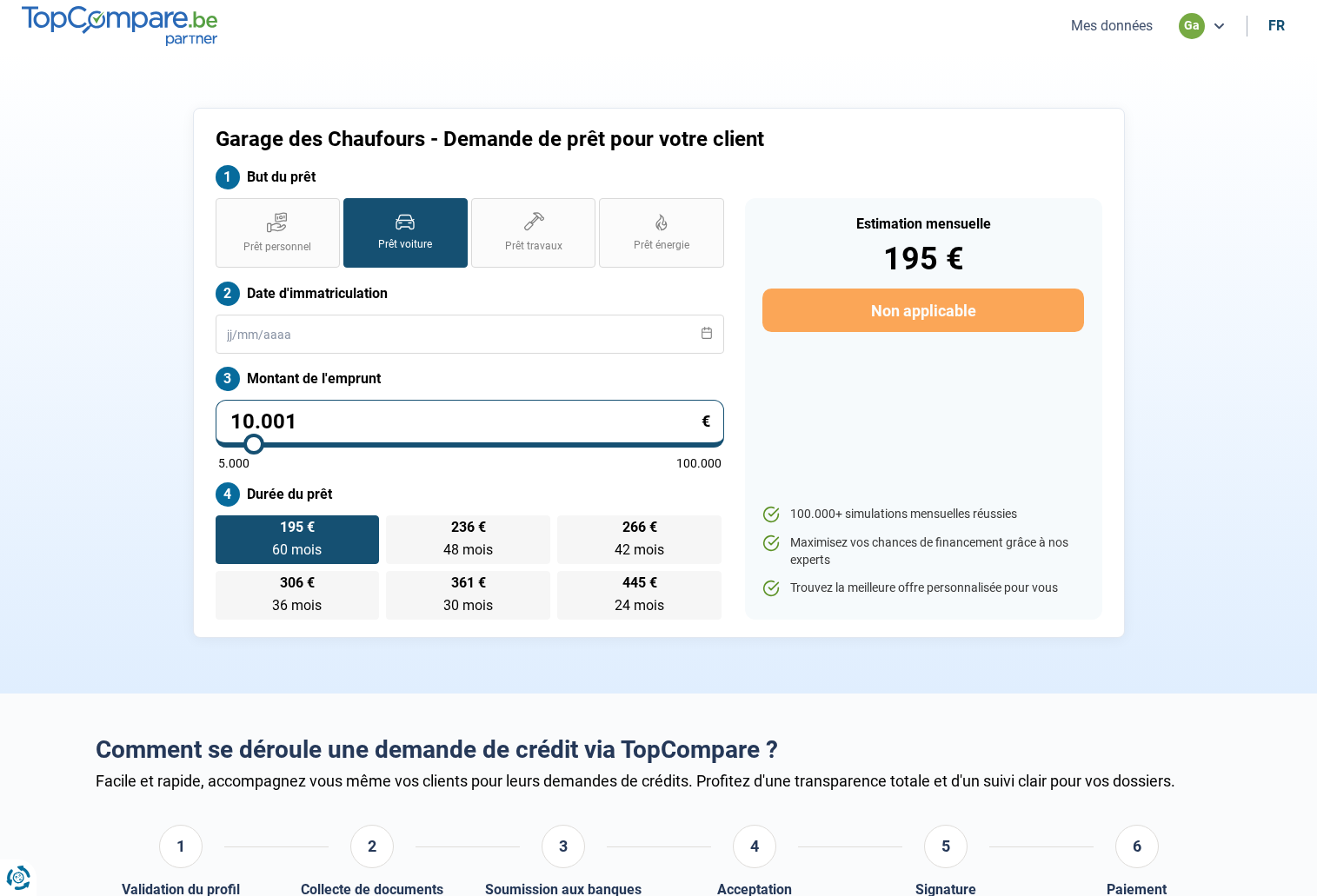
click at [1090, 32] on button "Mes données" at bounding box center [1113, 25] width 92 height 18
